Goal: Task Accomplishment & Management: Manage account settings

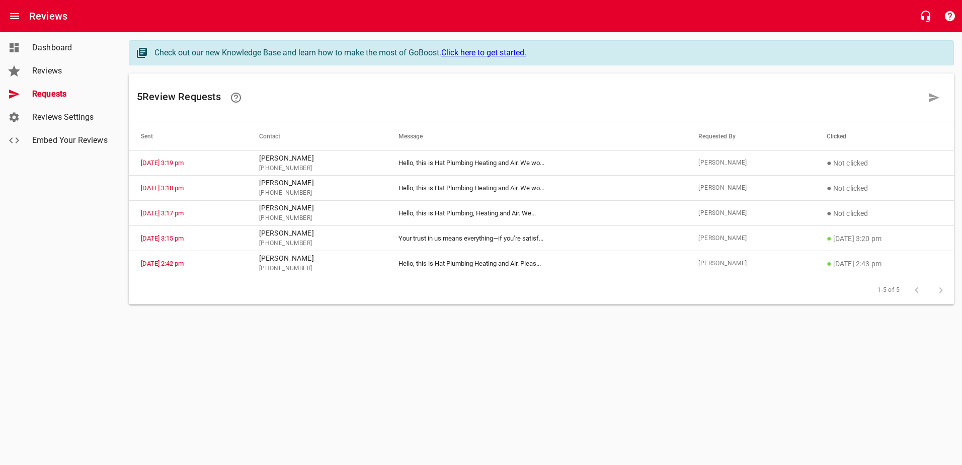
click at [48, 91] on span "Requests" at bounding box center [70, 94] width 76 height 12
click at [52, 70] on span "Reviews" at bounding box center [70, 71] width 76 height 12
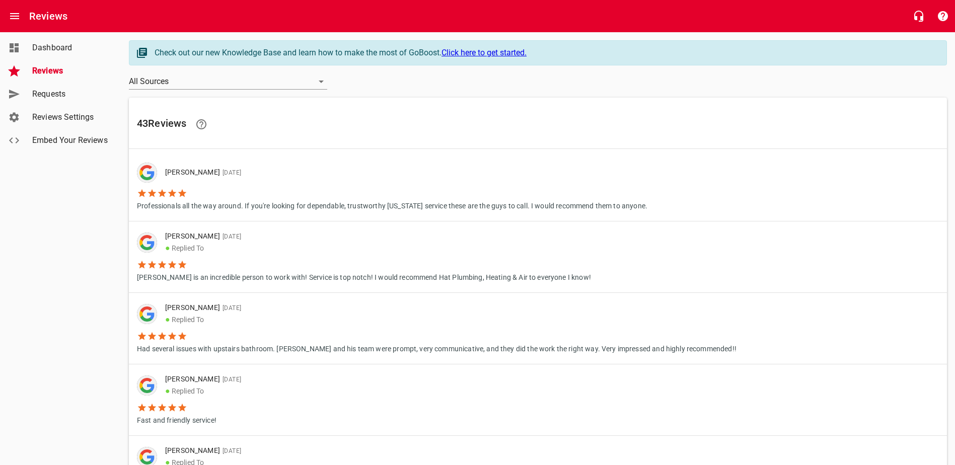
click at [53, 101] on link "Requests" at bounding box center [60, 94] width 121 height 23
